Goal: Obtain resource: Download file/media

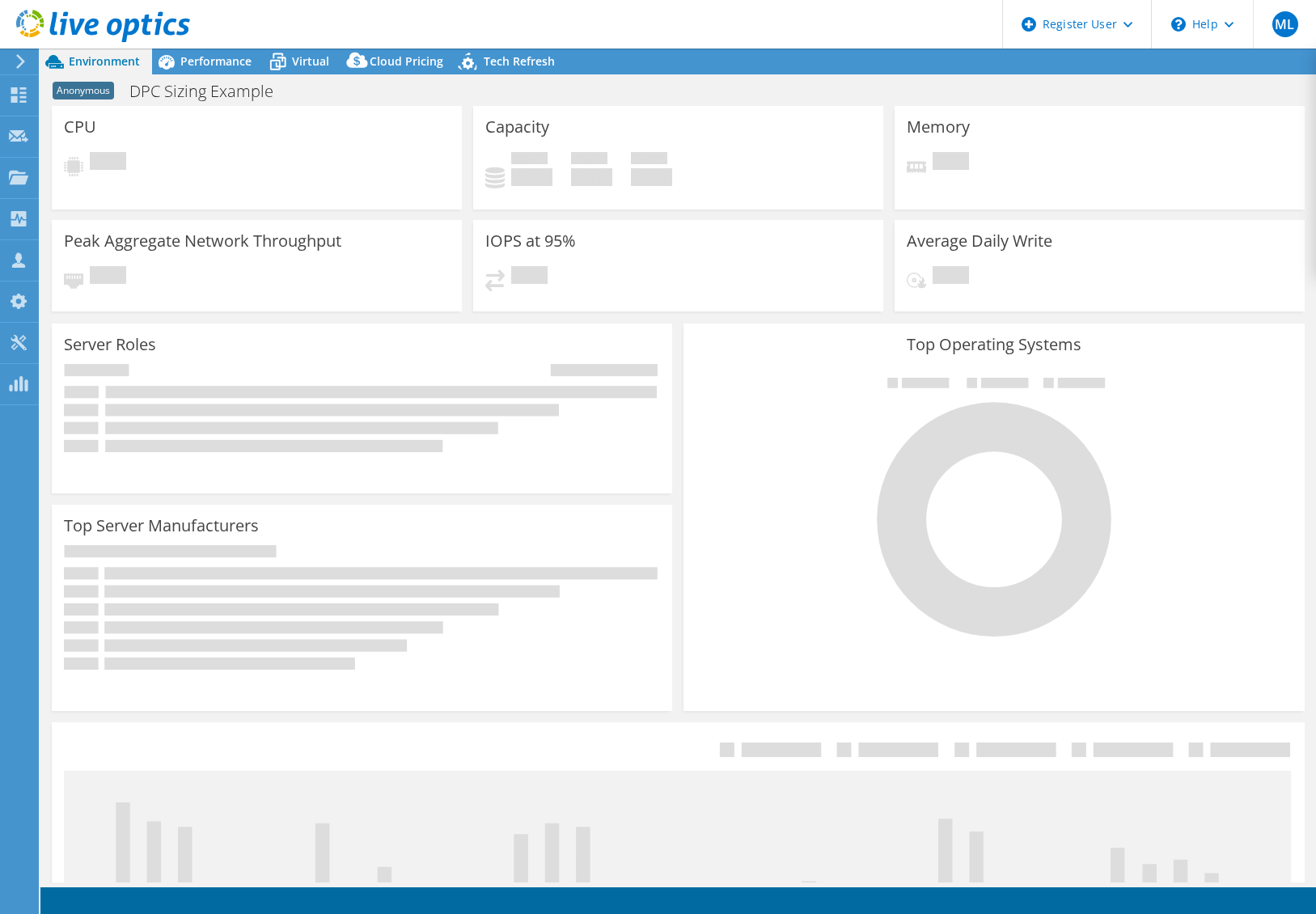
select select "EUFrankfurt"
select select "EUR"
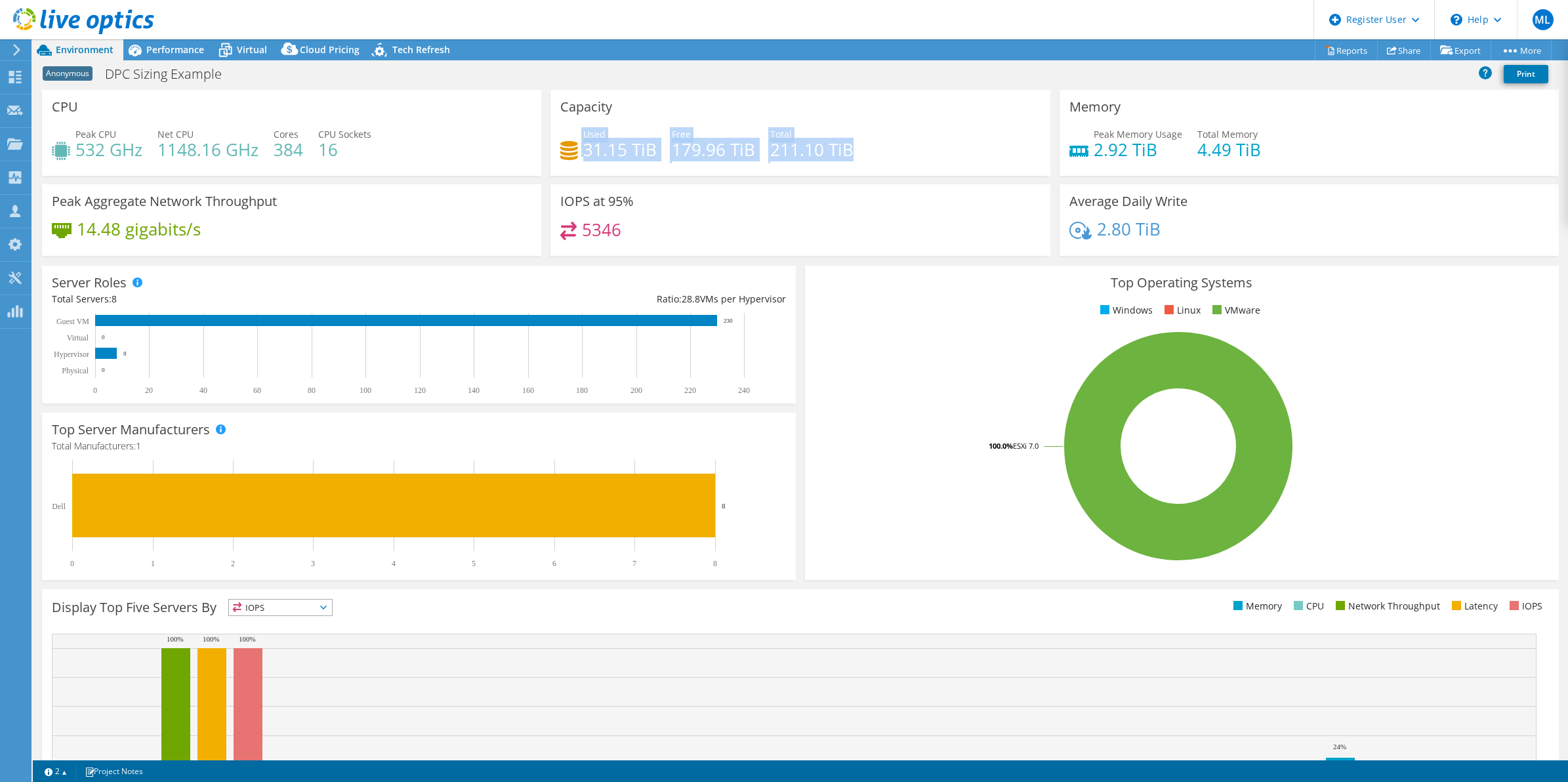
drag, startPoint x: 859, startPoint y: 145, endPoint x: 572, endPoint y: 132, distance: 287.3
click at [572, 132] on div "Used 31.15 TiB Free 179.96 TiB Total 211.10 TiB" at bounding box center [800, 148] width 480 height 43
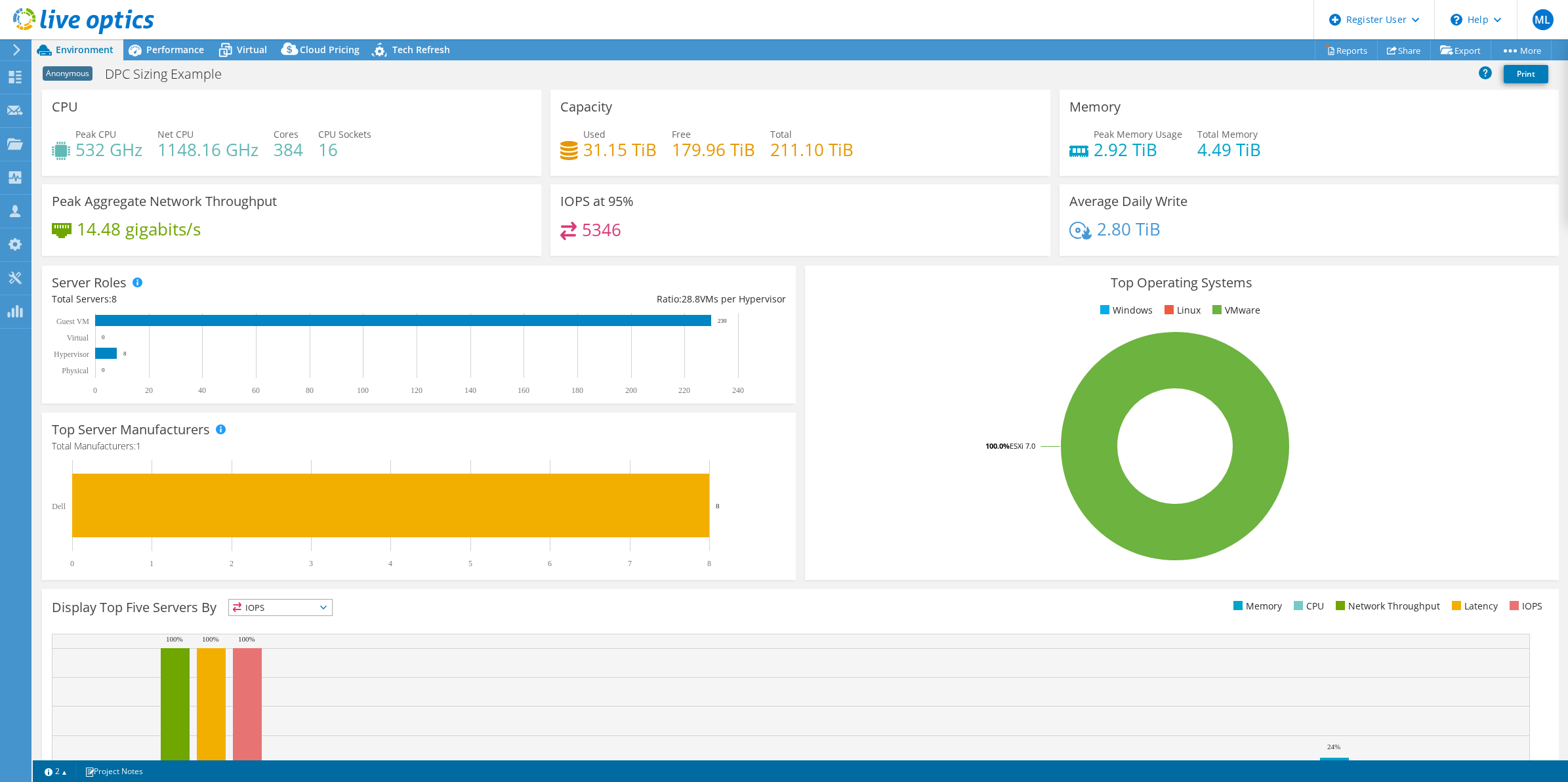
select select "USEast"
select select "USD"
click at [174, 47] on span "Performance" at bounding box center [175, 49] width 57 height 12
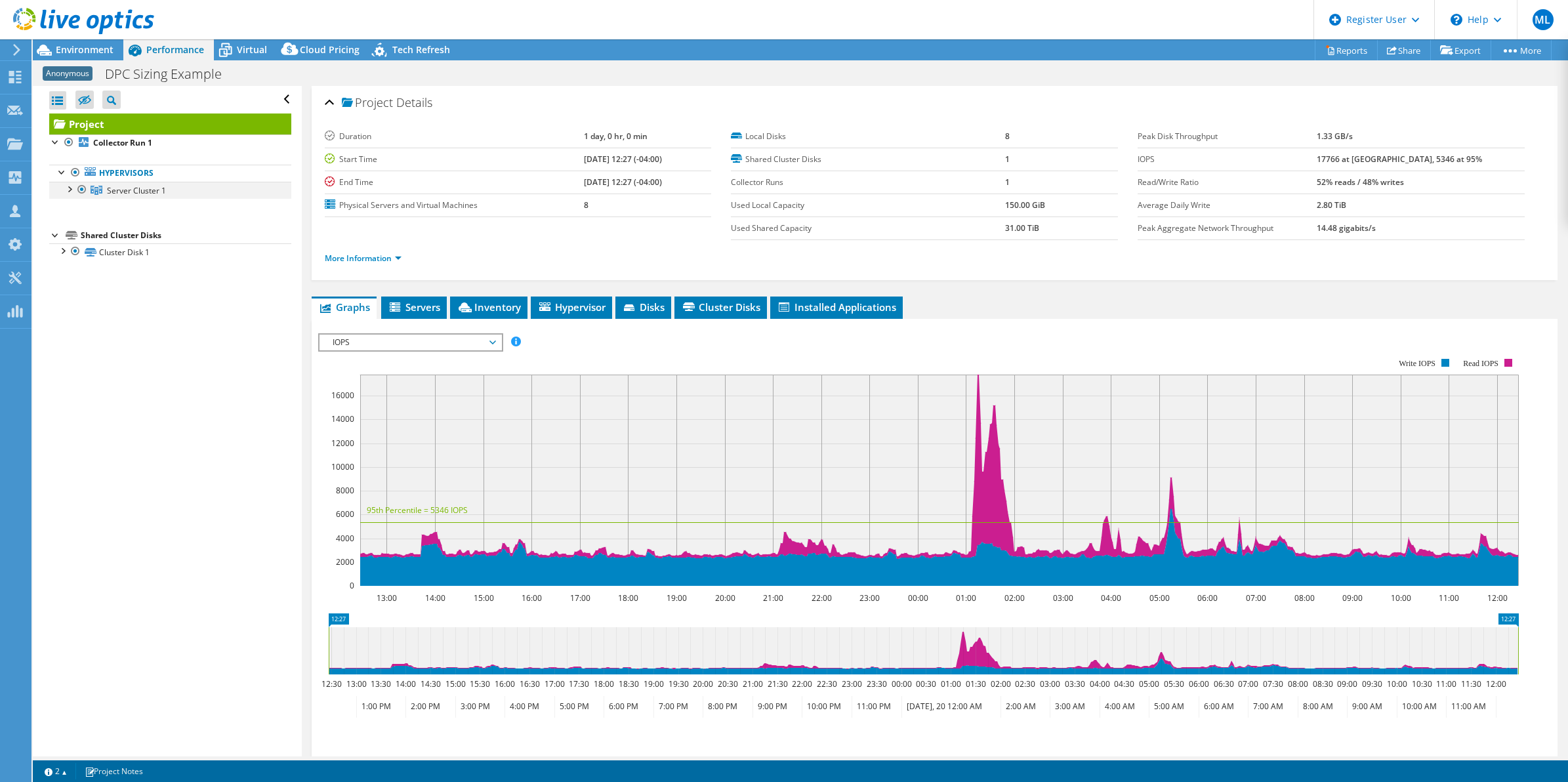
click at [64, 188] on div at bounding box center [68, 188] width 13 height 13
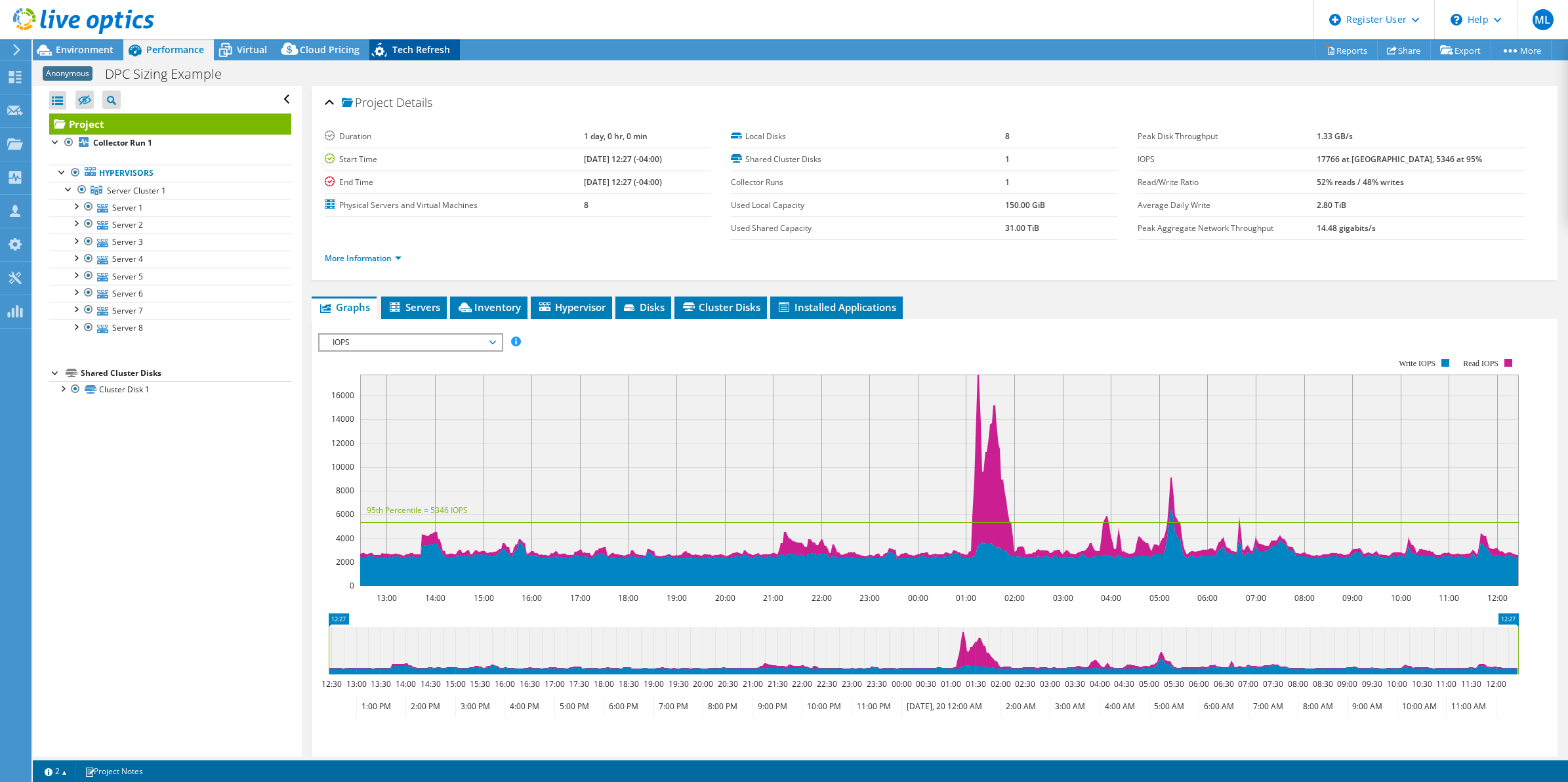
click at [414, 50] on span "Tech Refresh" at bounding box center [421, 49] width 57 height 12
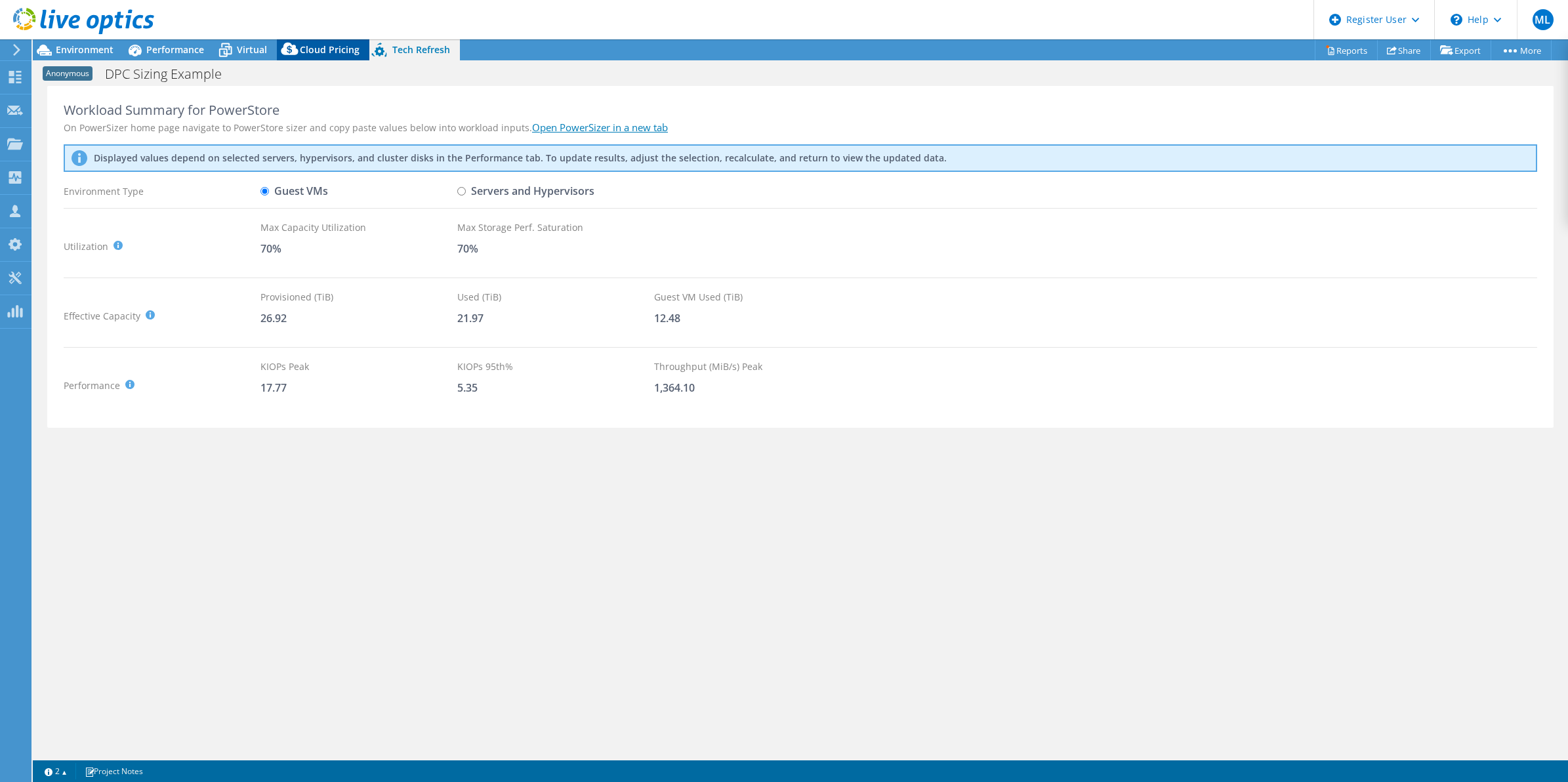
click at [323, 48] on span "Cloud Pricing" at bounding box center [330, 49] width 59 height 12
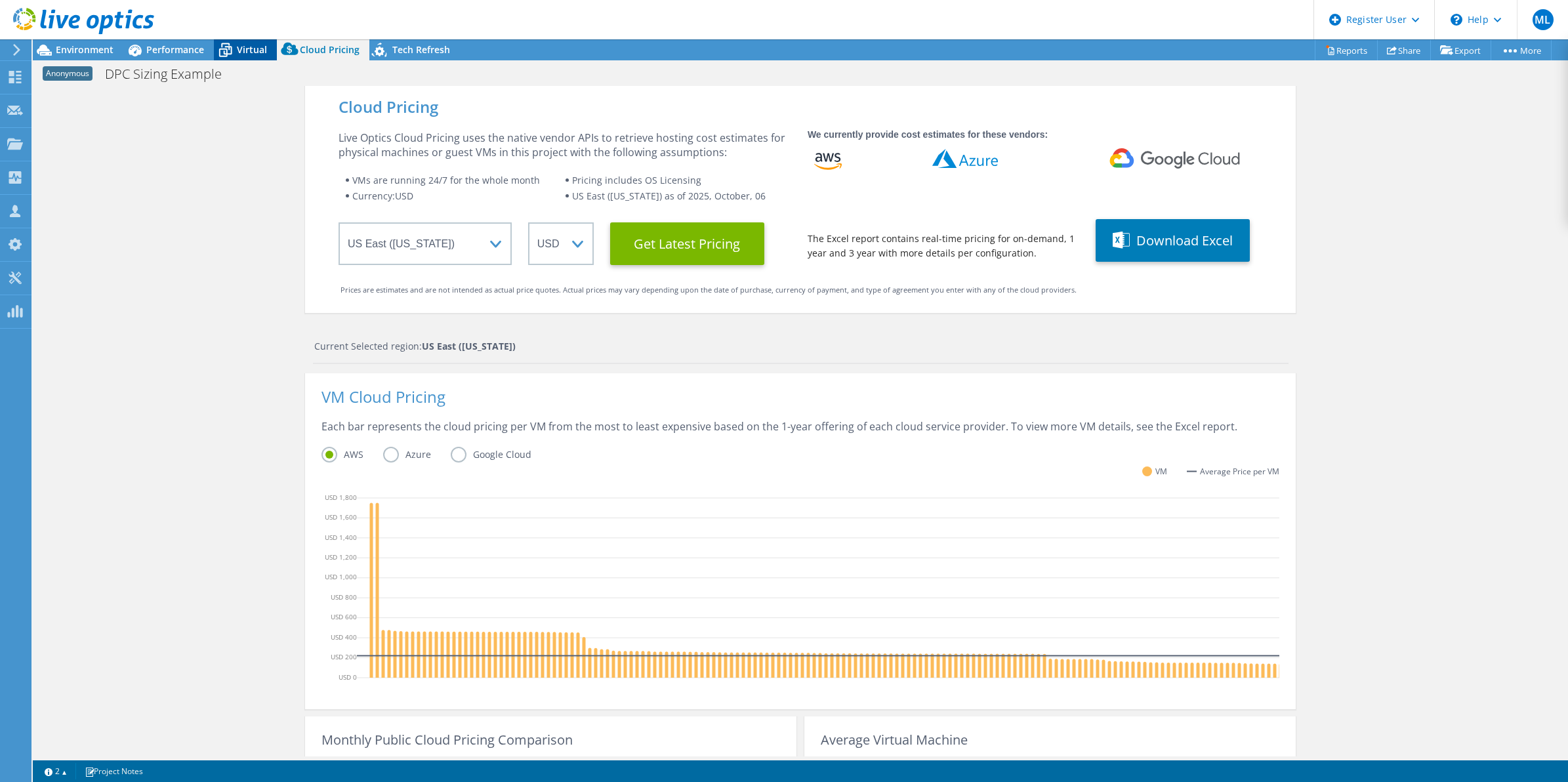
click at [241, 44] on span "Virtual" at bounding box center [252, 49] width 30 height 12
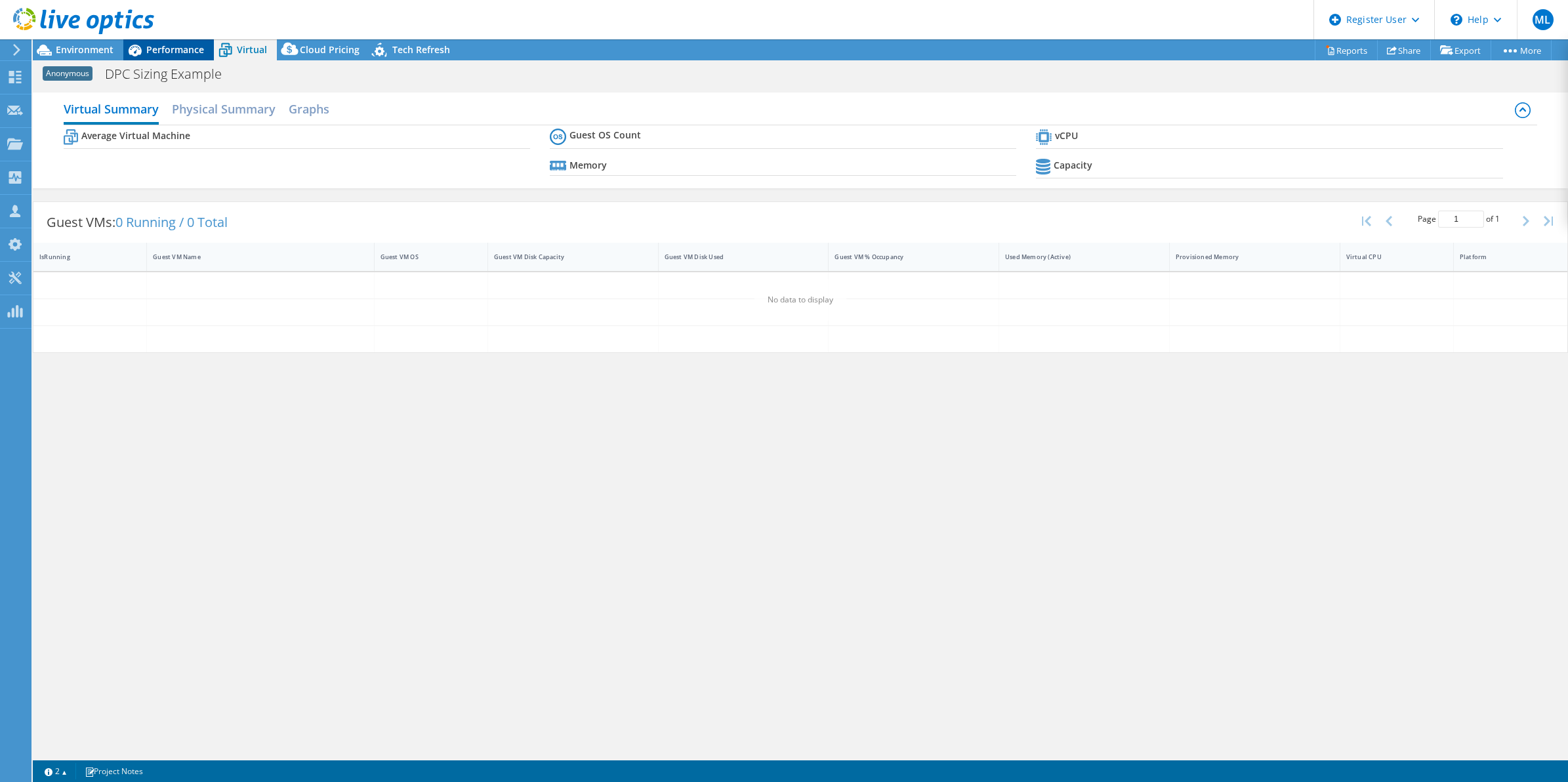
click at [177, 49] on span "Performance" at bounding box center [175, 49] width 57 height 12
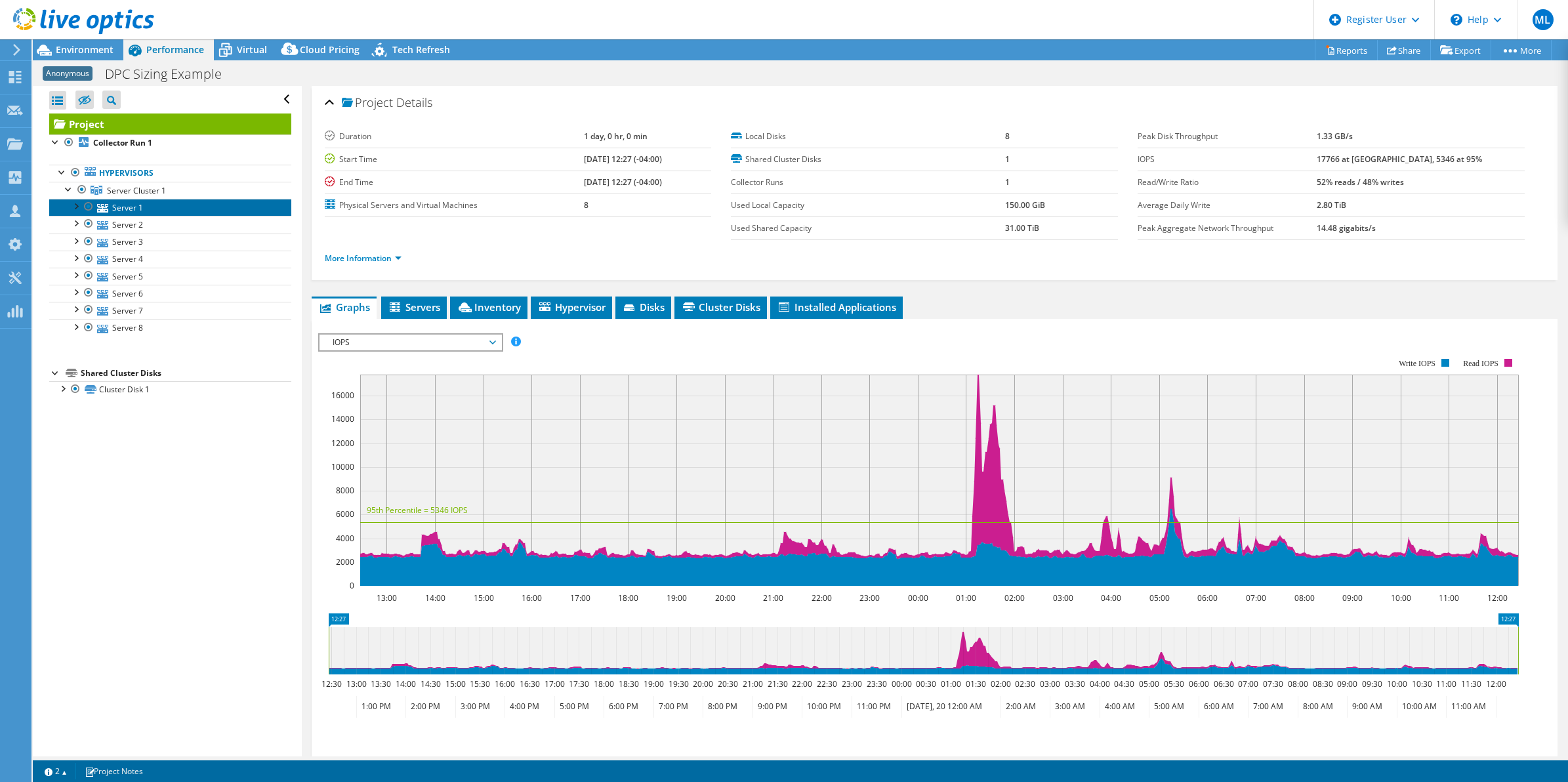
click at [156, 202] on link "Server 1" at bounding box center [170, 207] width 242 height 17
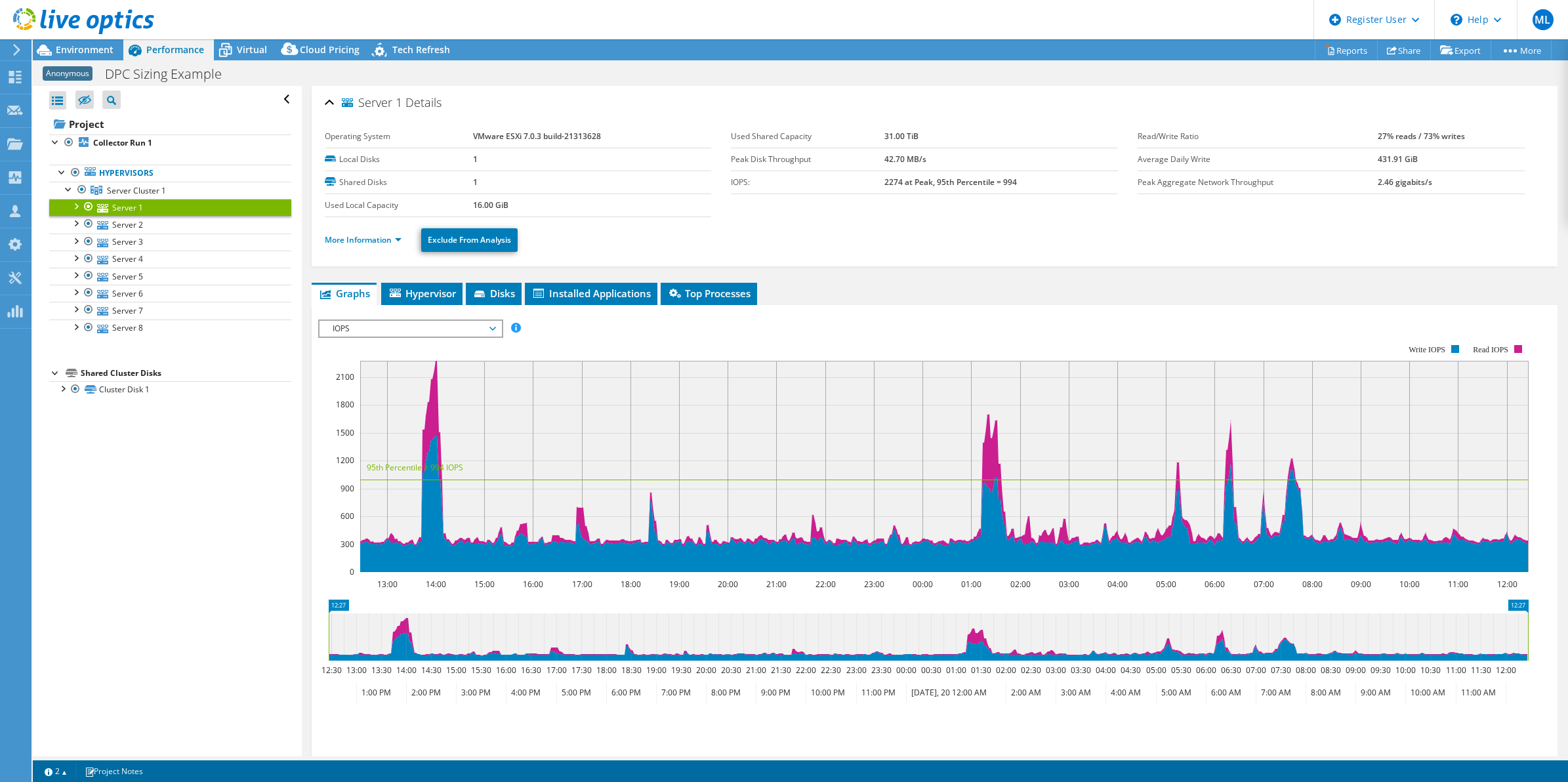
click at [376, 234] on li "More Information" at bounding box center [367, 240] width 84 height 14
click at [376, 241] on link "More Information" at bounding box center [363, 240] width 77 height 11
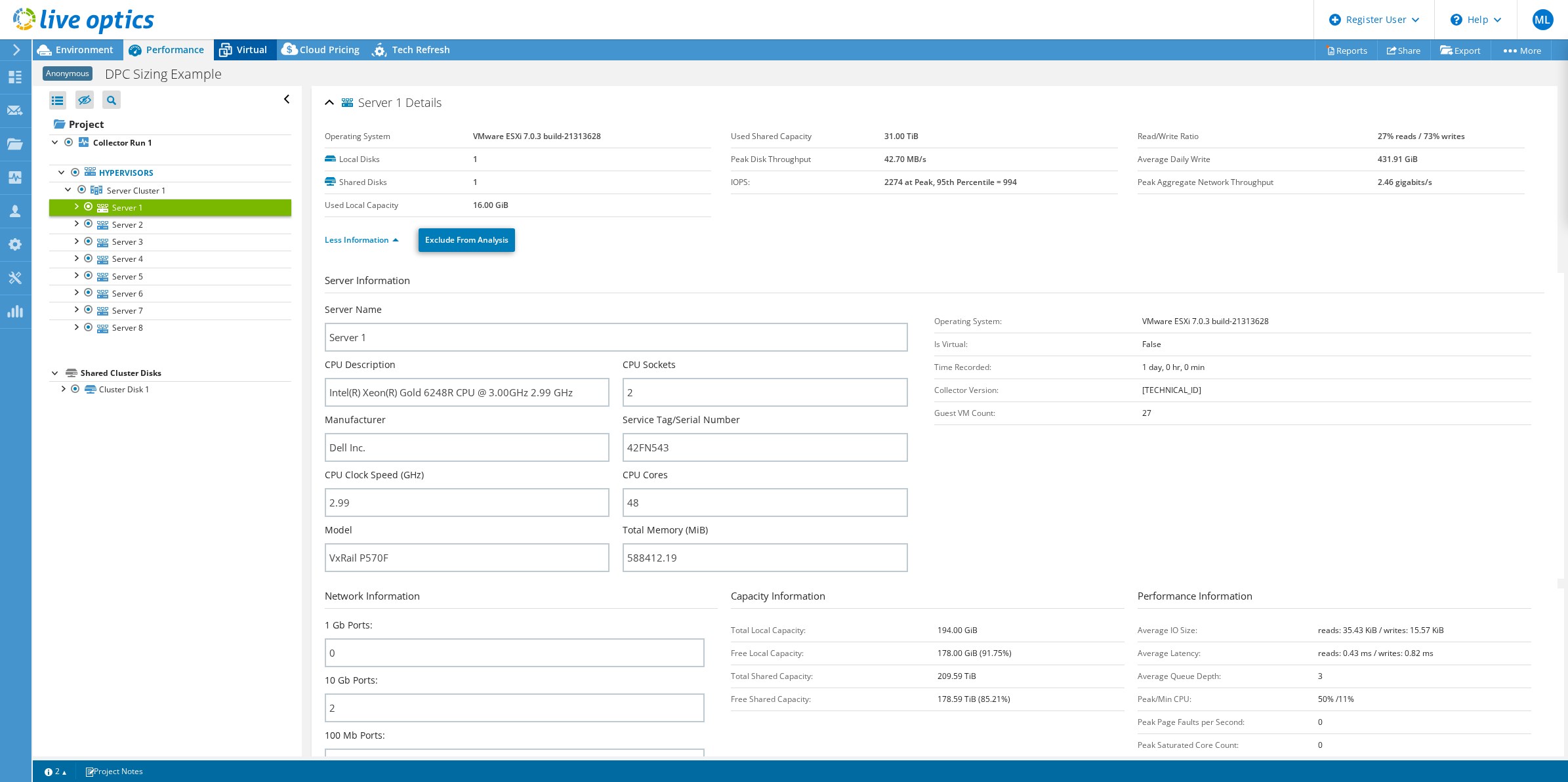
click at [257, 53] on span "Virtual" at bounding box center [252, 49] width 30 height 12
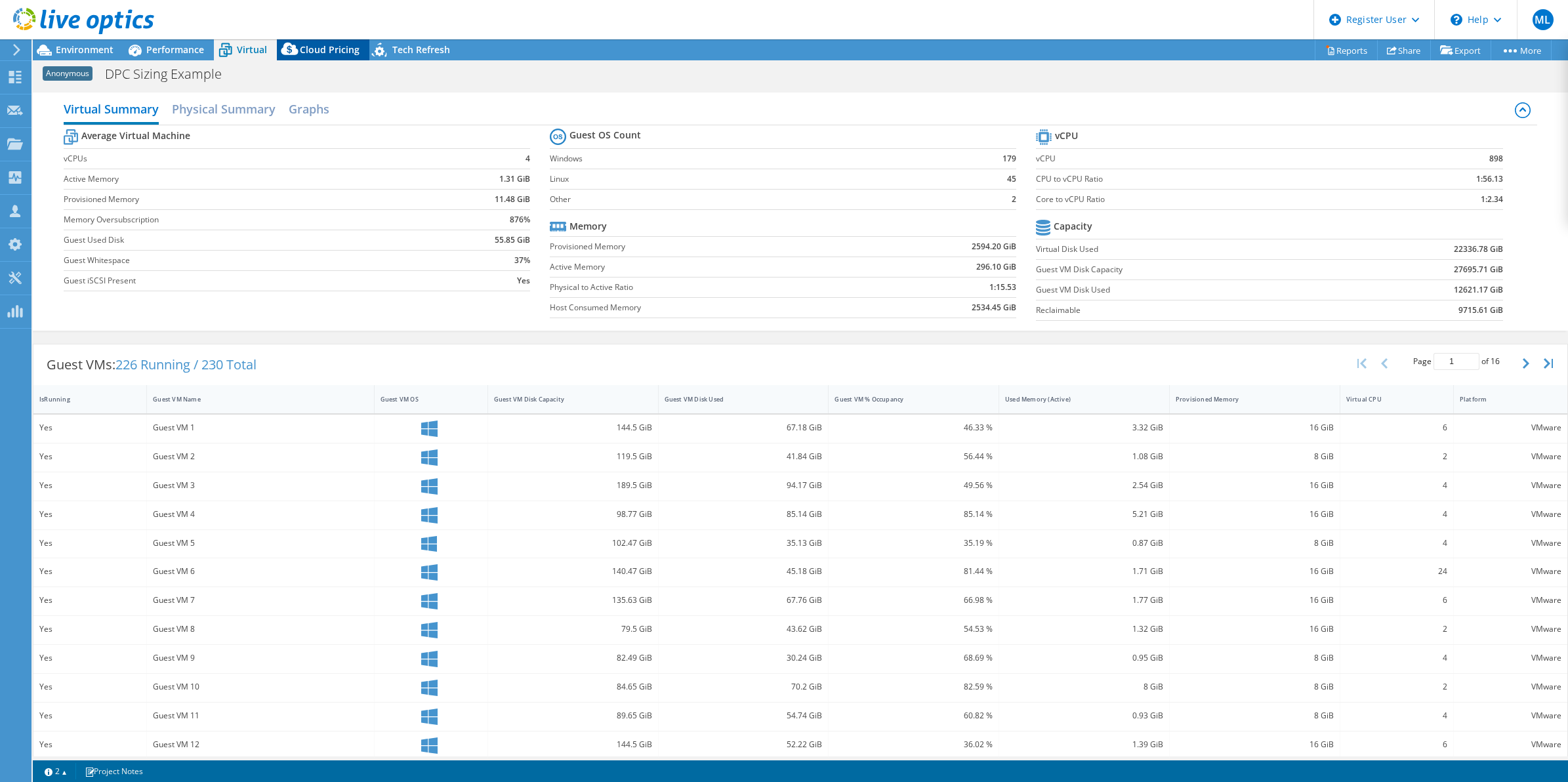
click at [320, 47] on span "Cloud Pricing" at bounding box center [330, 49] width 59 height 12
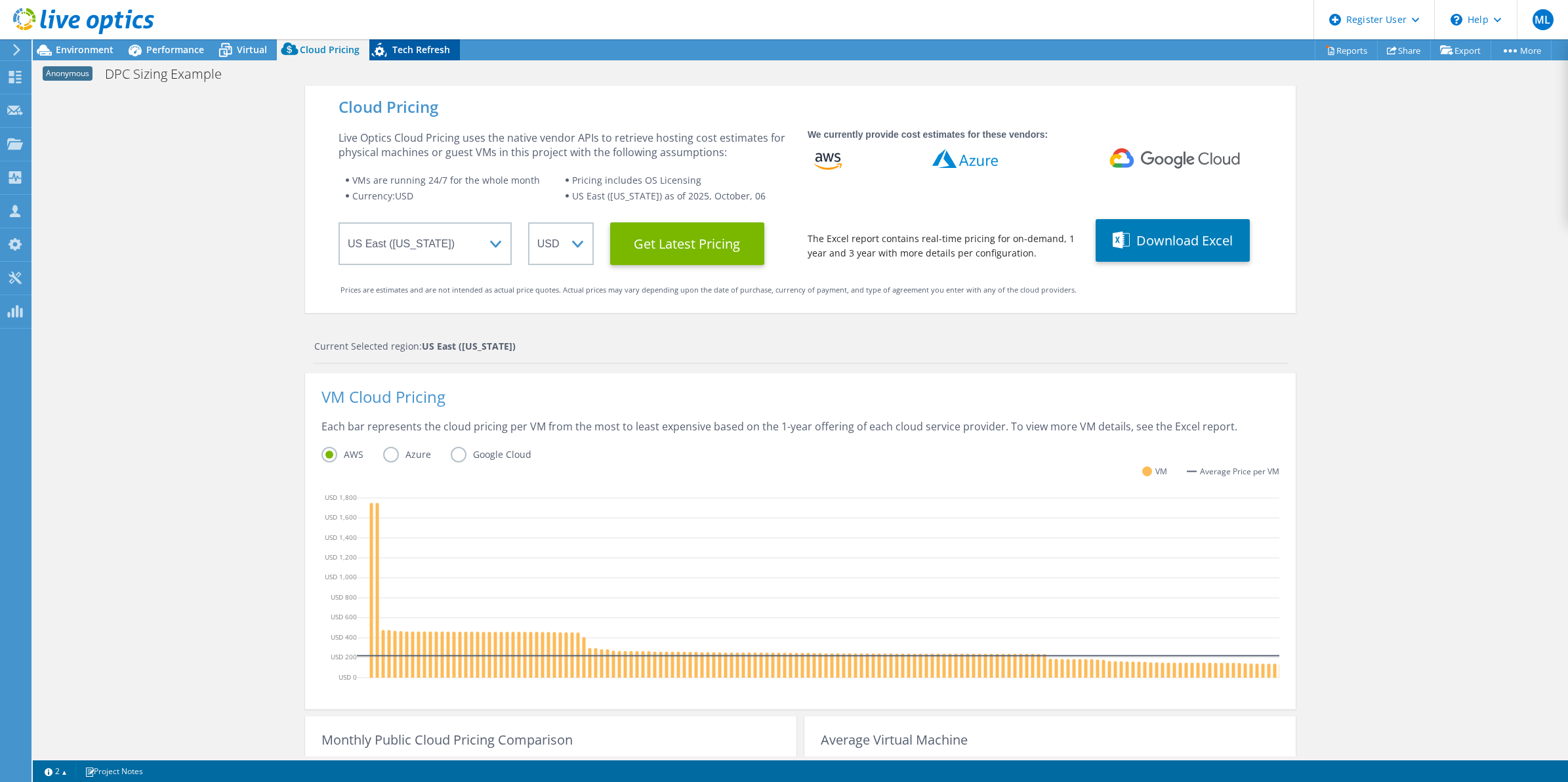
click at [424, 46] on span "Tech Refresh" at bounding box center [421, 49] width 57 height 12
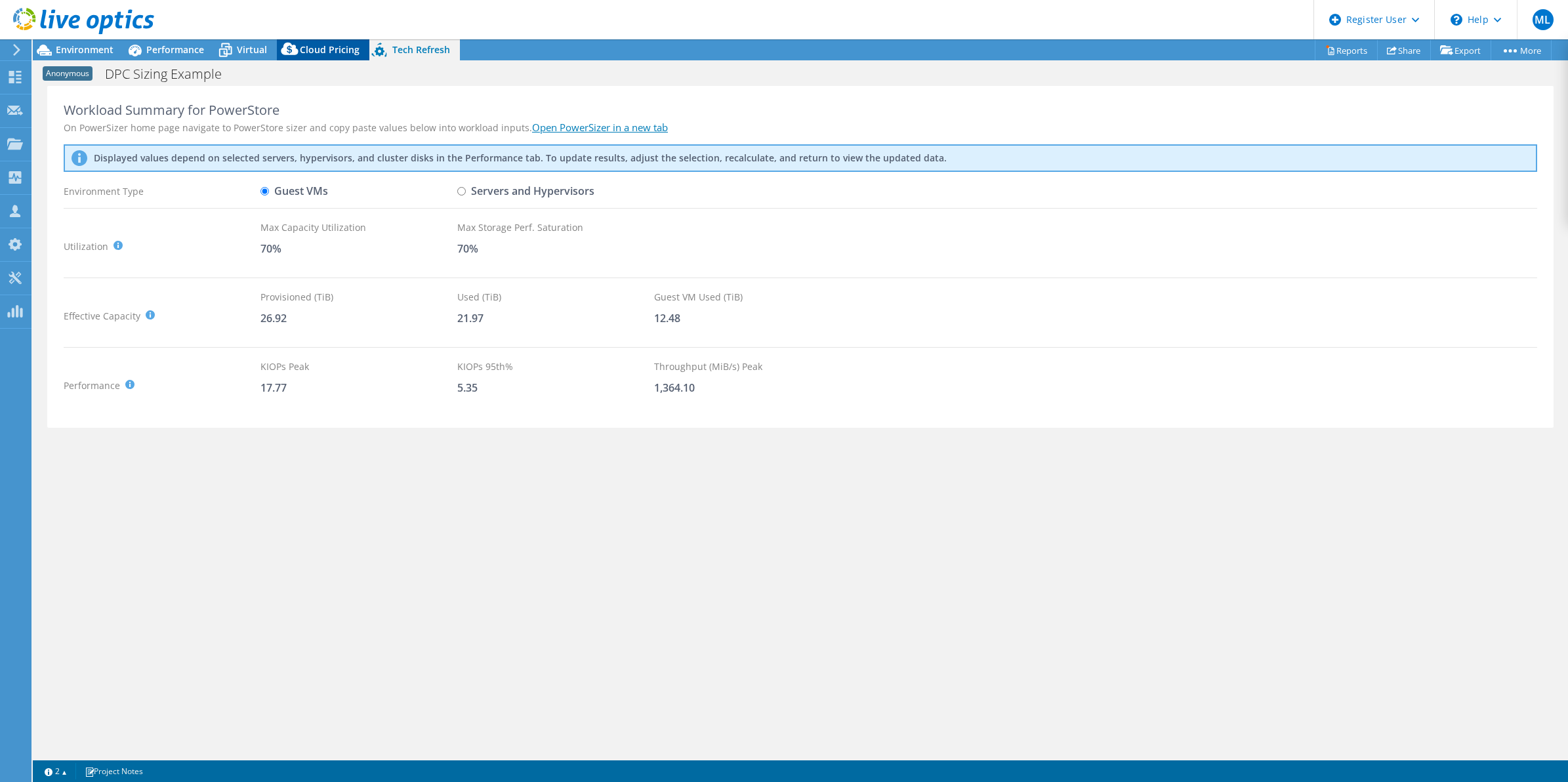
click at [306, 44] on span "Cloud Pricing" at bounding box center [330, 49] width 59 height 12
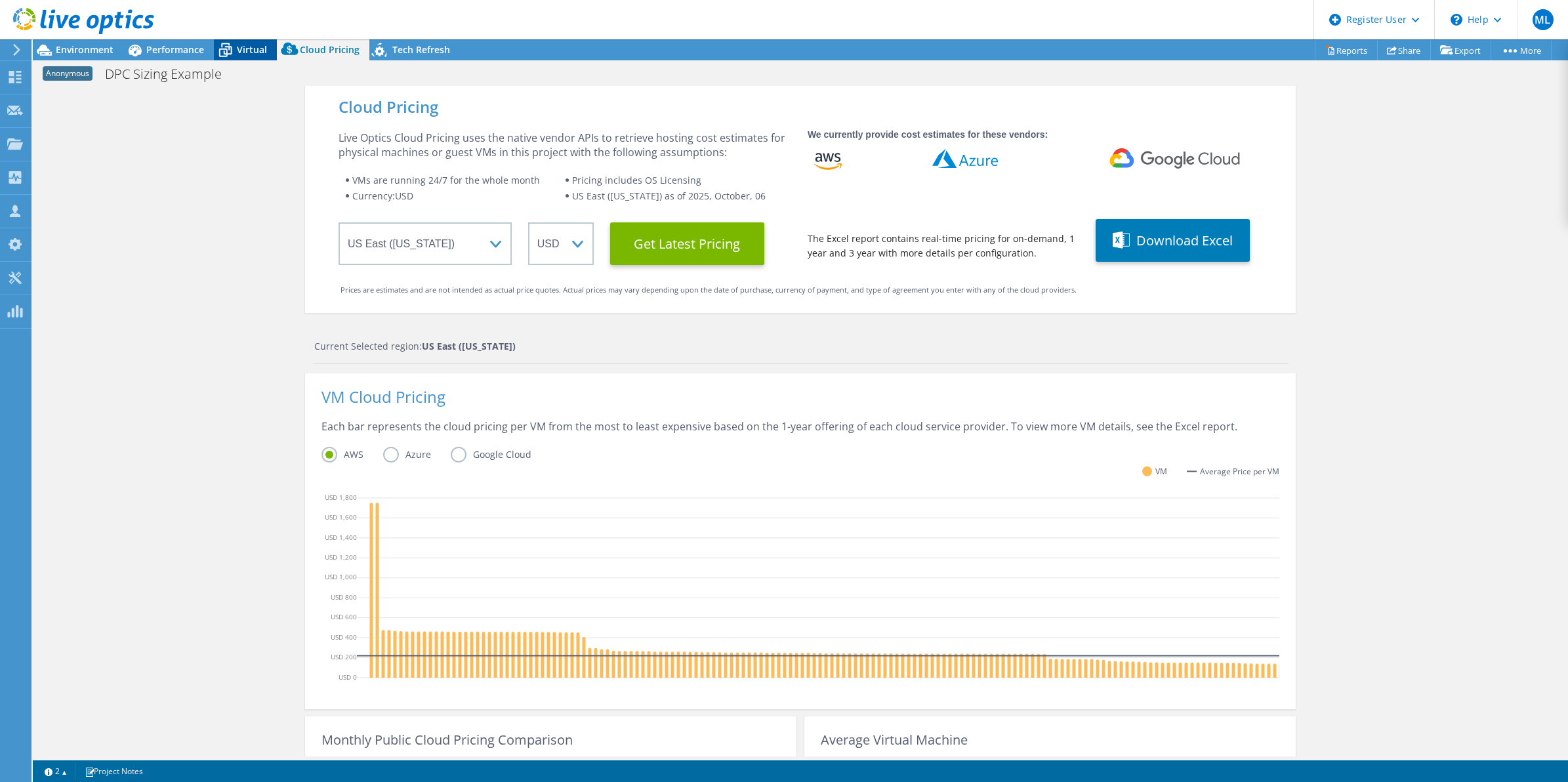
click at [249, 46] on span "Virtual" at bounding box center [252, 49] width 30 height 12
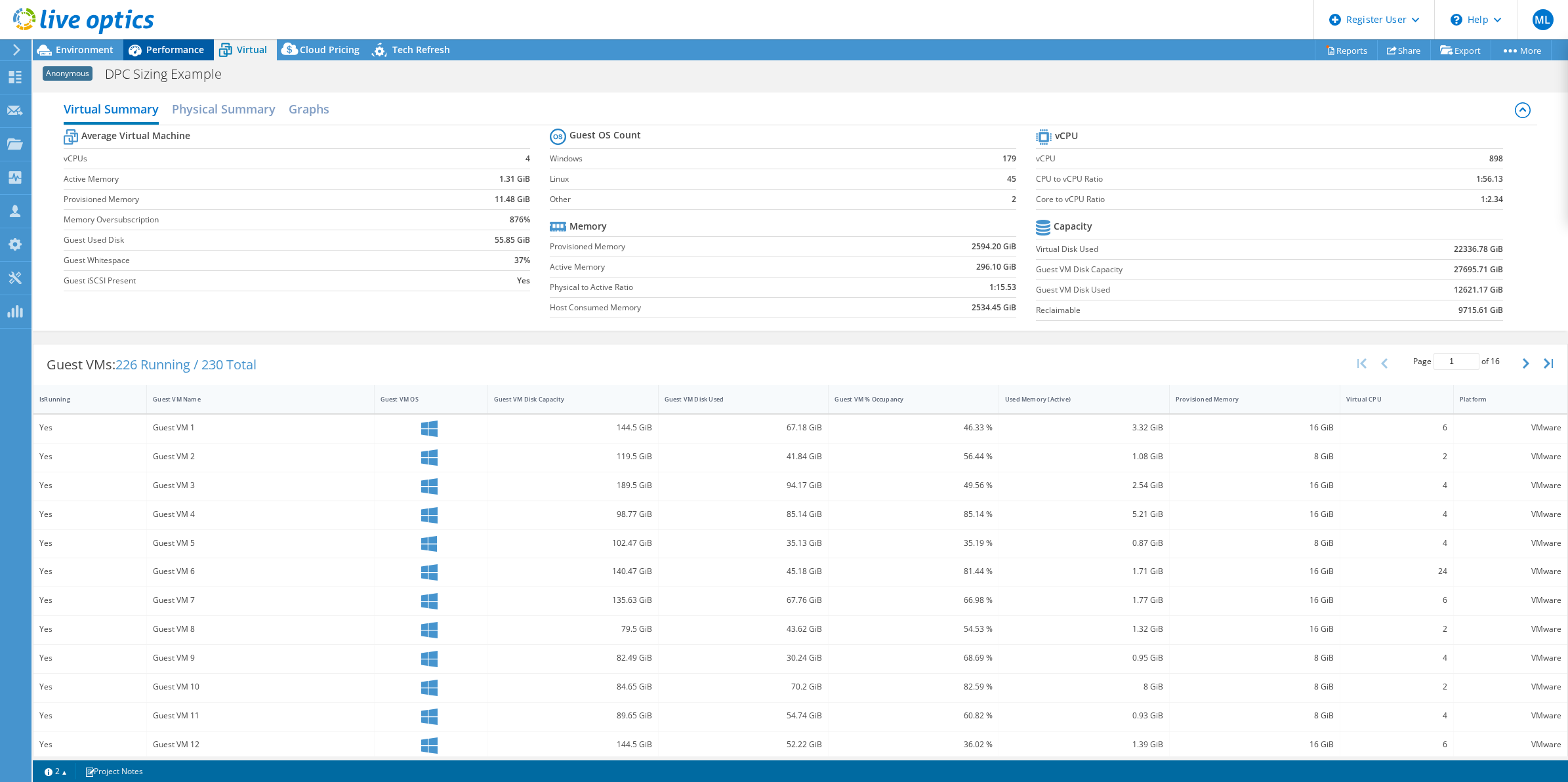
click at [158, 51] on span "Performance" at bounding box center [175, 49] width 57 height 12
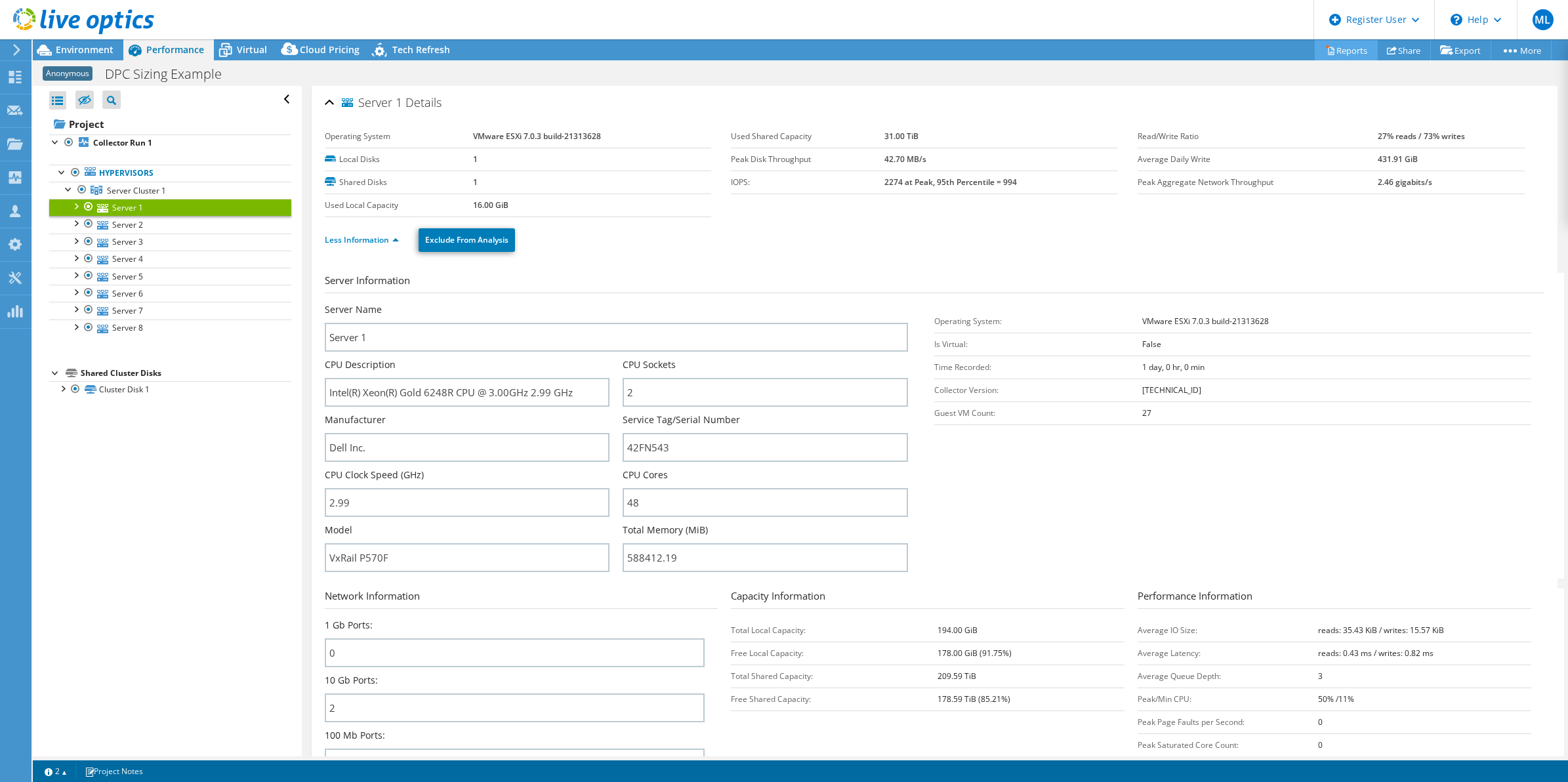
click at [1330, 50] on link "Reports" at bounding box center [1346, 50] width 63 height 20
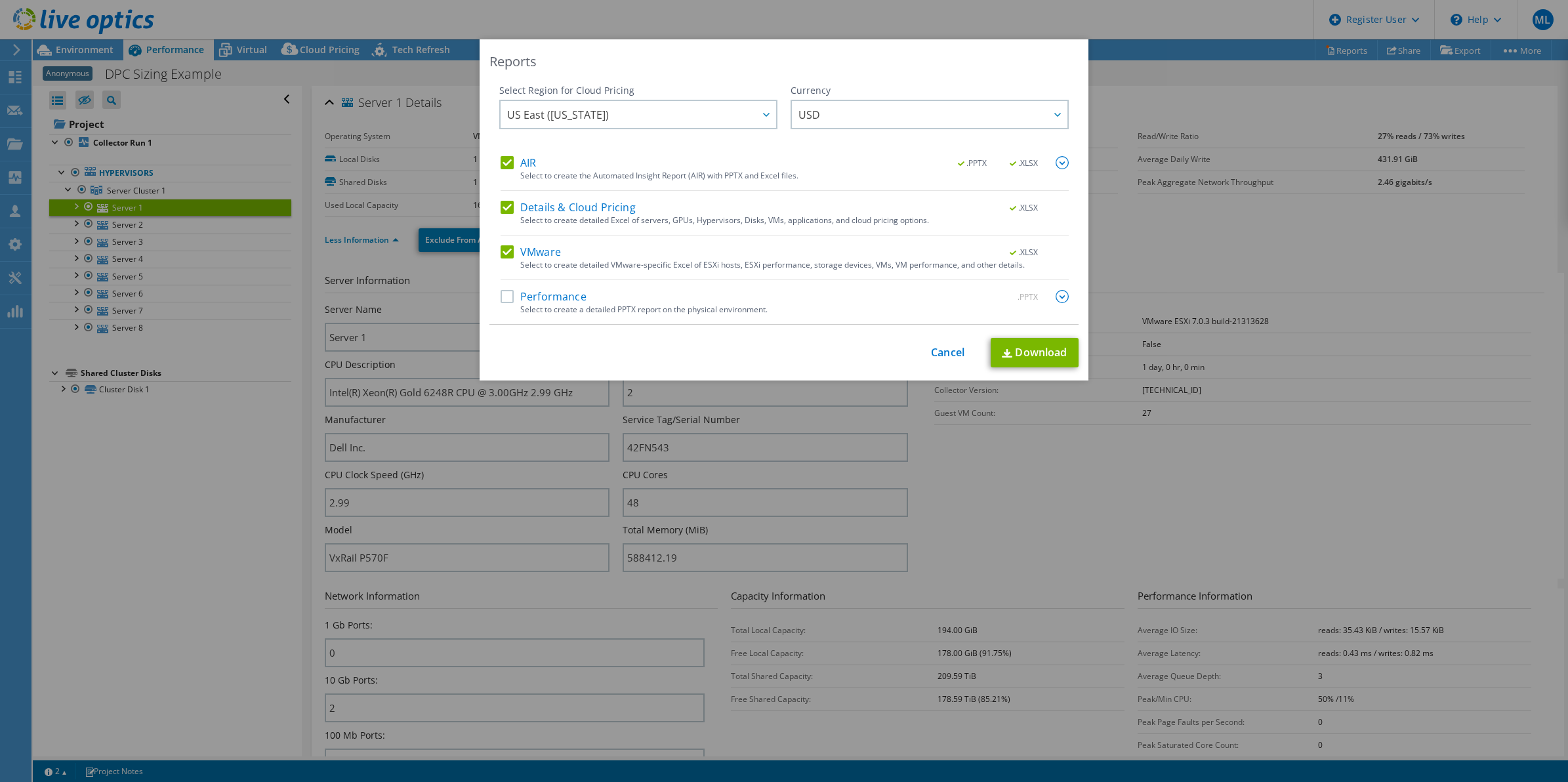
click at [503, 207] on label "Details & Cloud Pricing" at bounding box center [568, 207] width 135 height 13
click at [0, 0] on input "Details & Cloud Pricing" at bounding box center [0, 0] width 0 height 0
click at [505, 159] on label "AIR" at bounding box center [518, 162] width 35 height 13
click at [0, 0] on input "AIR" at bounding box center [0, 0] width 0 height 0
click at [1023, 340] on link "Download" at bounding box center [1034, 353] width 88 height 30
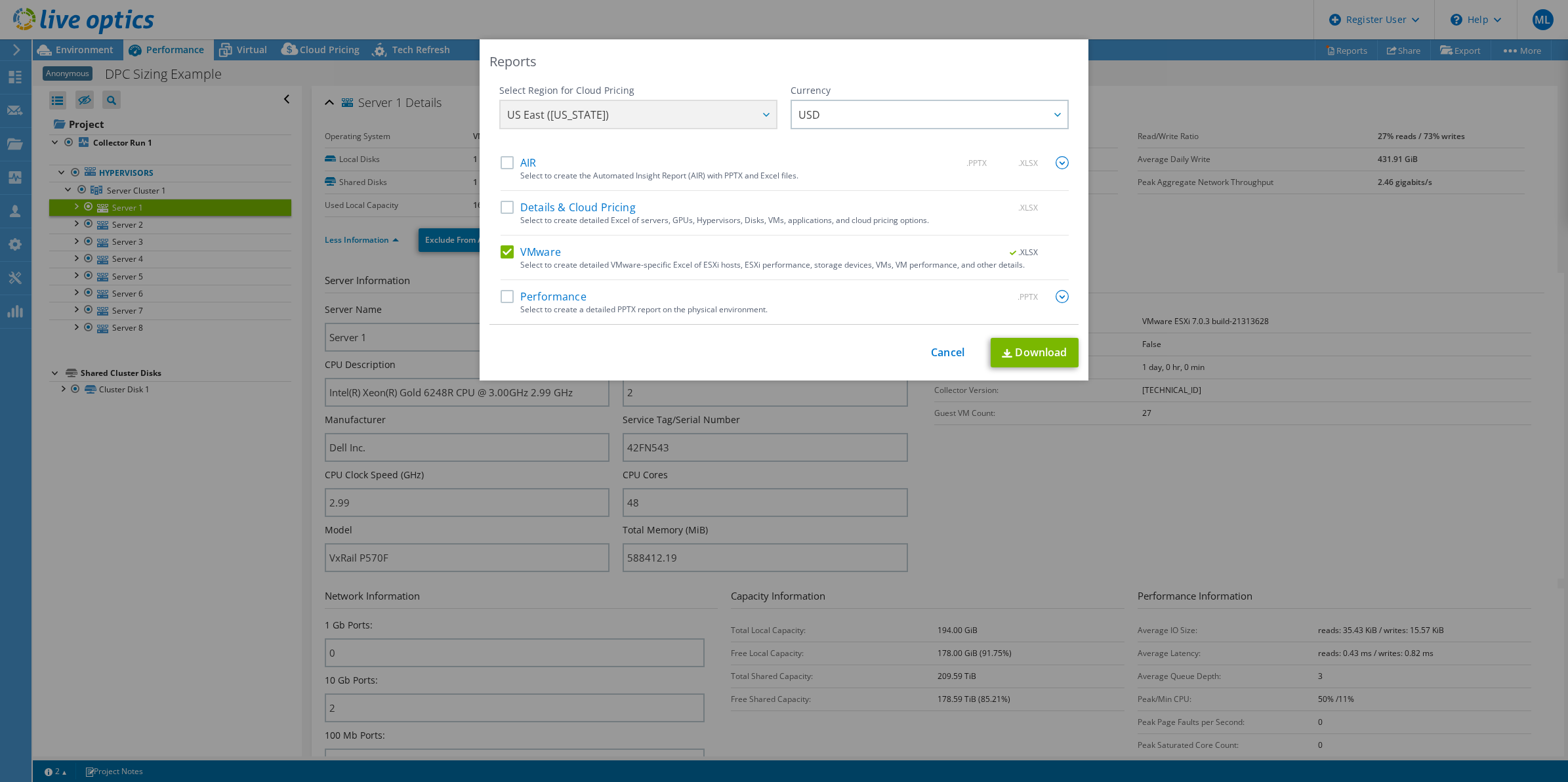
click at [1159, 105] on div "Reports Select Region for Cloud Pricing Asia Pacific ([GEOGRAPHIC_DATA]) [GEOGR…" at bounding box center [784, 390] width 1568 height 703
